Goal: Task Accomplishment & Management: Complete application form

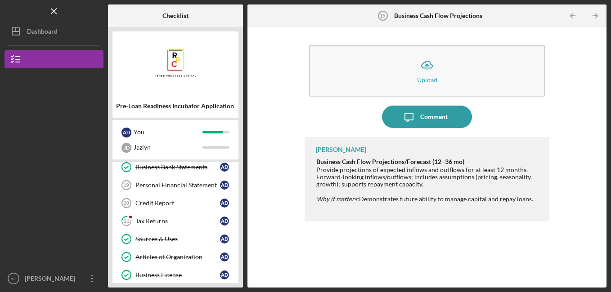
scroll to position [329, 0]
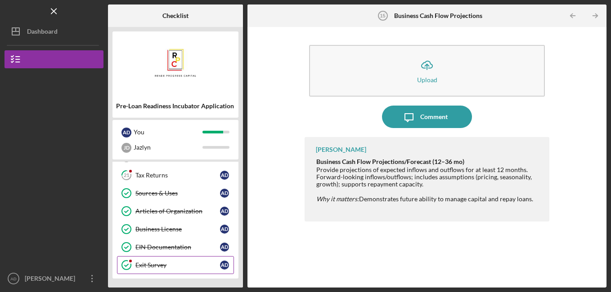
click at [154, 273] on link "Exit Survey Exit Survey A D" at bounding box center [175, 265] width 117 height 18
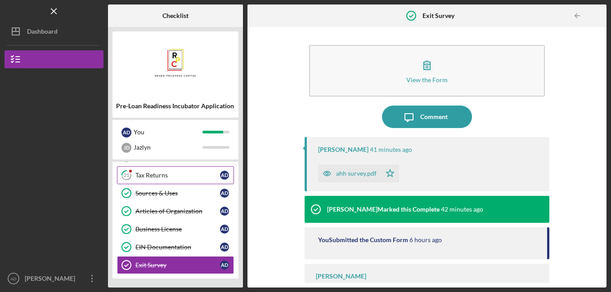
click at [171, 175] on div "Tax Returns" at bounding box center [177, 175] width 85 height 7
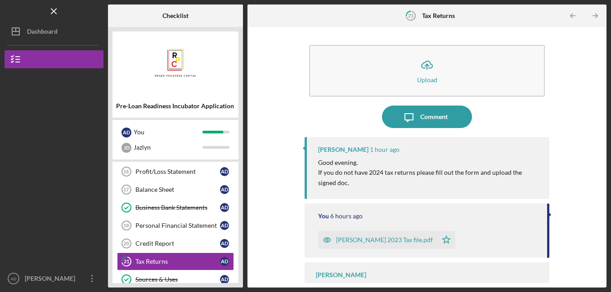
scroll to position [321, 0]
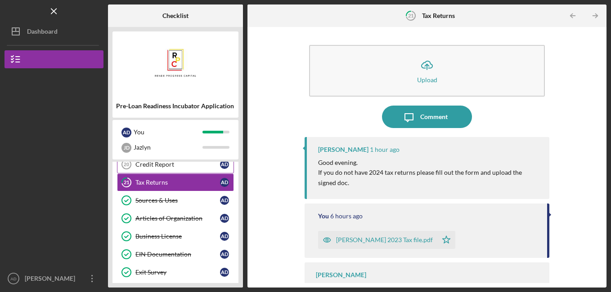
click at [175, 165] on div "Credit Report" at bounding box center [177, 164] width 85 height 7
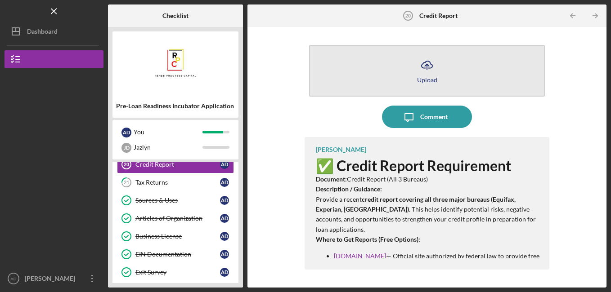
click at [423, 67] on icon "button" at bounding box center [426, 64] width 11 height 7
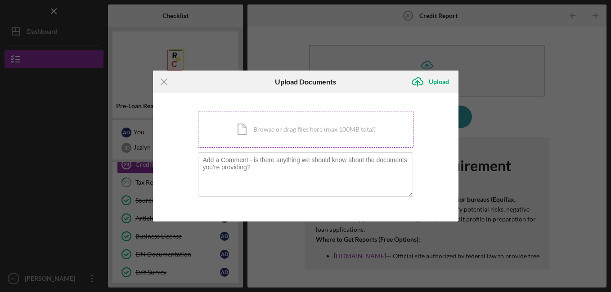
click at [296, 127] on div "Icon/Document Browse or drag files here (max 100MB total) Tap to choose files o…" at bounding box center [305, 129] width 215 height 37
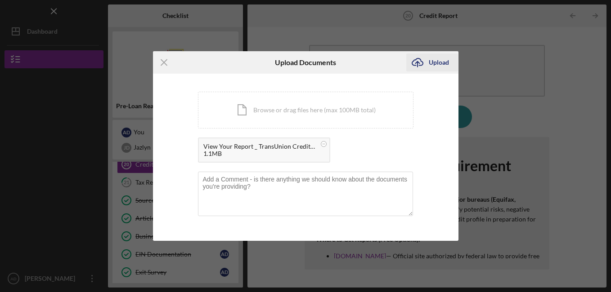
click at [430, 61] on div "Upload" at bounding box center [438, 62] width 20 height 18
